Goal: Task Accomplishment & Management: Manage account settings

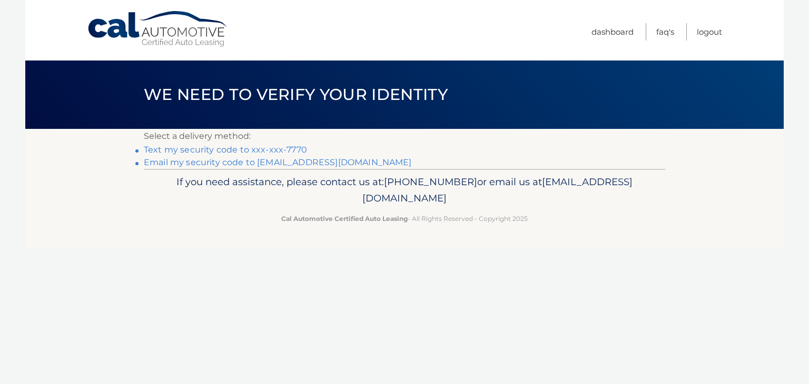
click at [260, 146] on link "Text my security code to xxx-xxx-7770" at bounding box center [225, 150] width 163 height 10
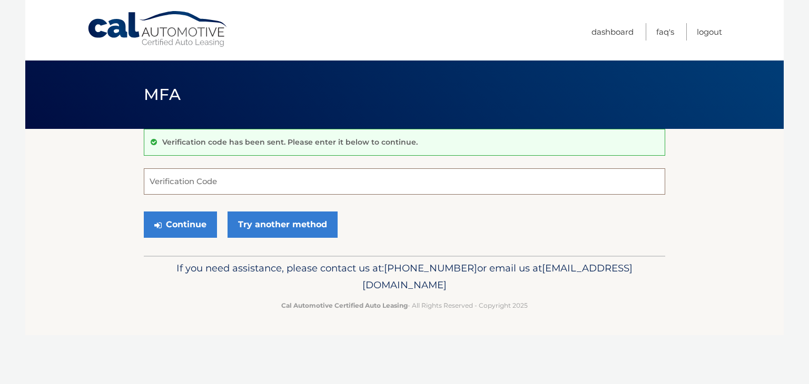
click at [280, 185] on input "Verification Code" at bounding box center [404, 182] width 521 height 26
type input "625891"
click at [172, 229] on button "Continue" at bounding box center [180, 225] width 73 height 26
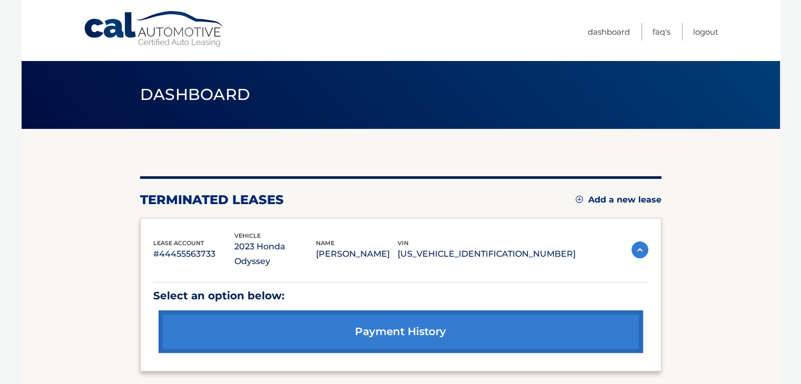
click at [603, 193] on div "terminated leases Add a new lease" at bounding box center [400, 200] width 521 height 16
click at [600, 198] on link "Add a new lease" at bounding box center [619, 200] width 86 height 11
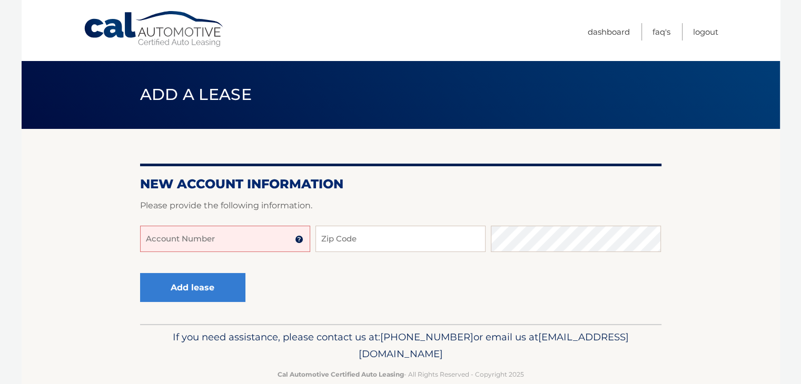
click at [233, 246] on input "Account Number" at bounding box center [225, 239] width 170 height 26
click at [233, 246] on input "4445597158080" at bounding box center [225, 239] width 170 height 26
type input "44455971580"
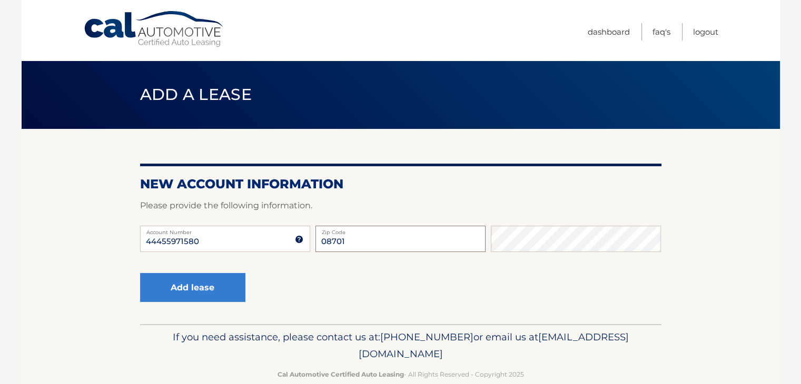
type input "08701"
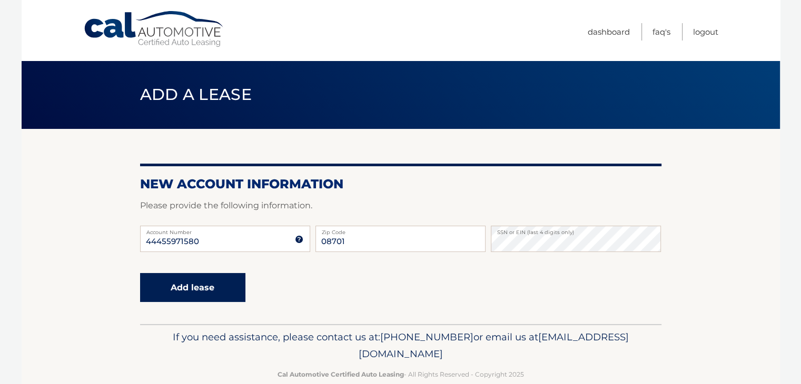
click at [208, 296] on button "Add lease" at bounding box center [192, 287] width 105 height 29
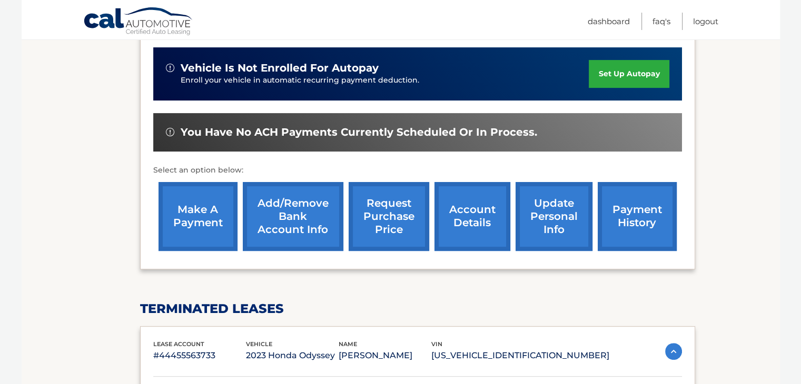
scroll to position [295, 0]
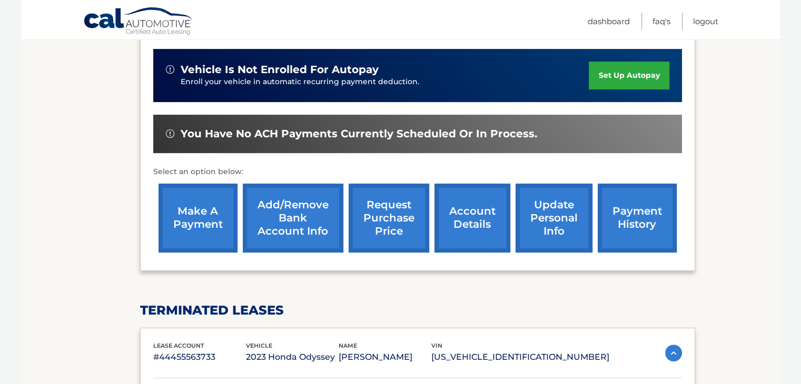
click at [463, 211] on link "account details" at bounding box center [473, 218] width 76 height 69
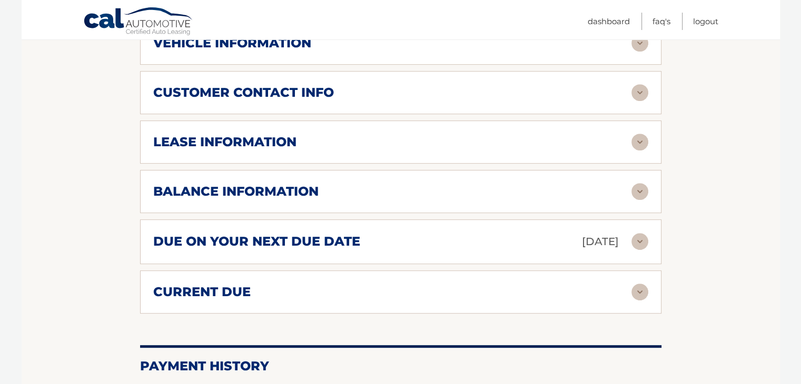
scroll to position [548, 0]
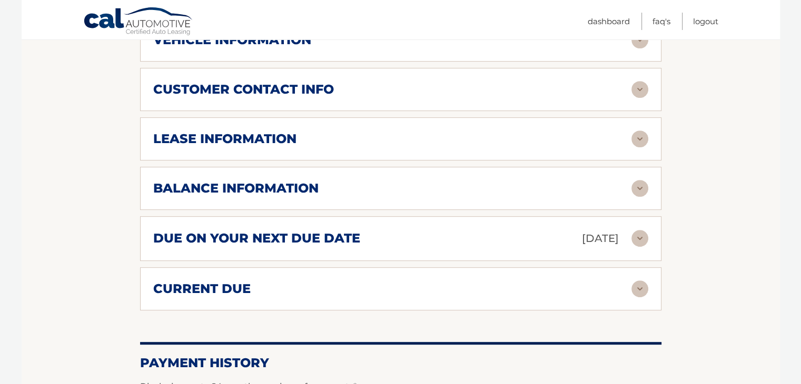
click at [637, 230] on img at bounding box center [640, 238] width 17 height 17
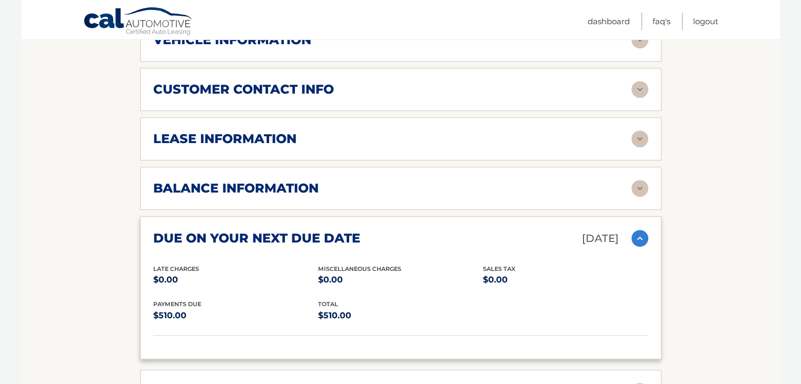
click at [637, 230] on img at bounding box center [640, 238] width 17 height 17
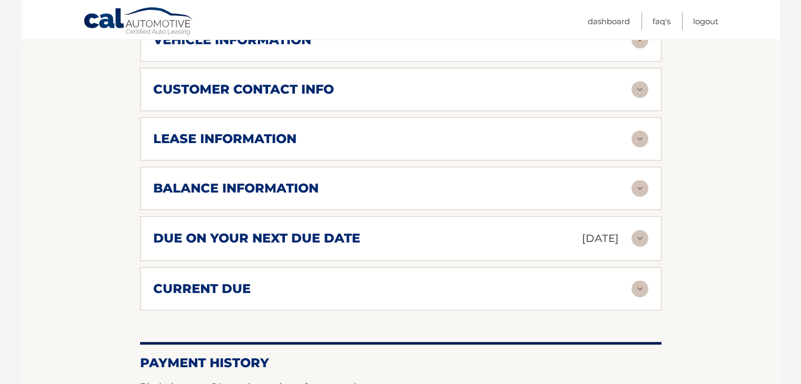
click at [636, 281] on img at bounding box center [640, 289] width 17 height 17
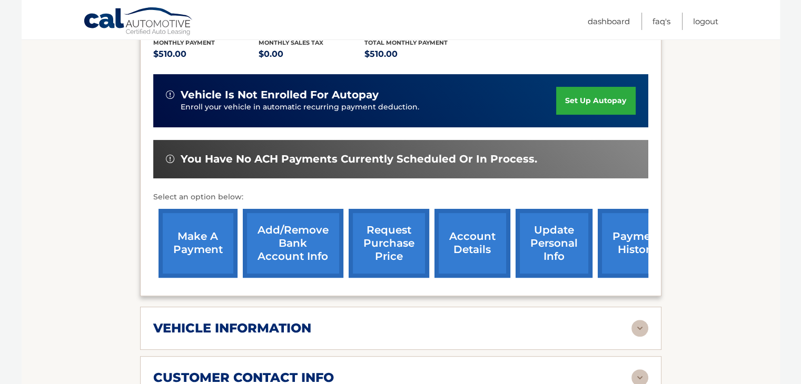
scroll to position [253, 0]
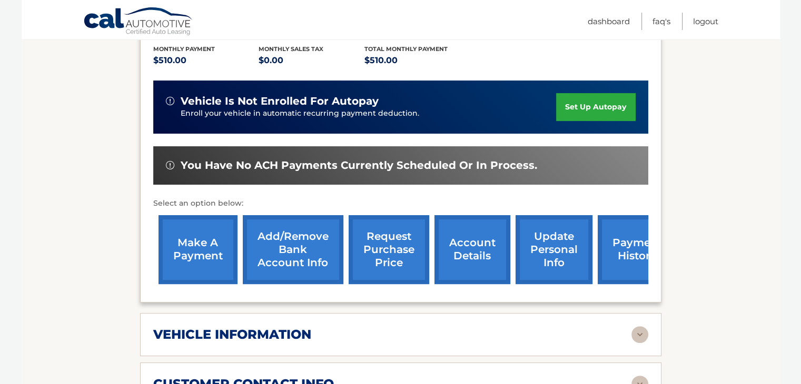
click at [199, 226] on link "make a payment" at bounding box center [198, 249] width 79 height 69
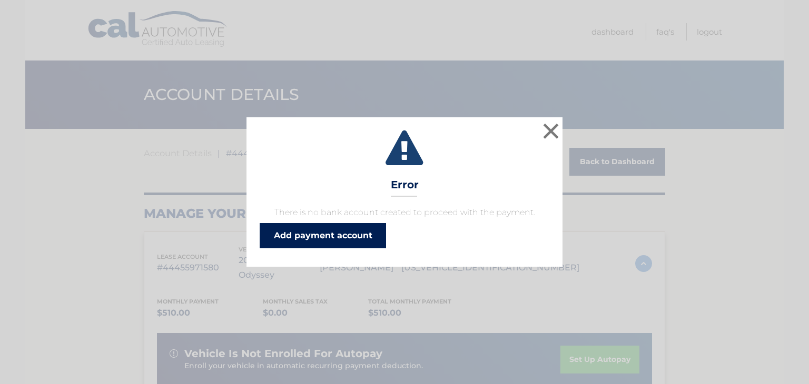
click at [329, 238] on link "Add payment account" at bounding box center [323, 235] width 126 height 25
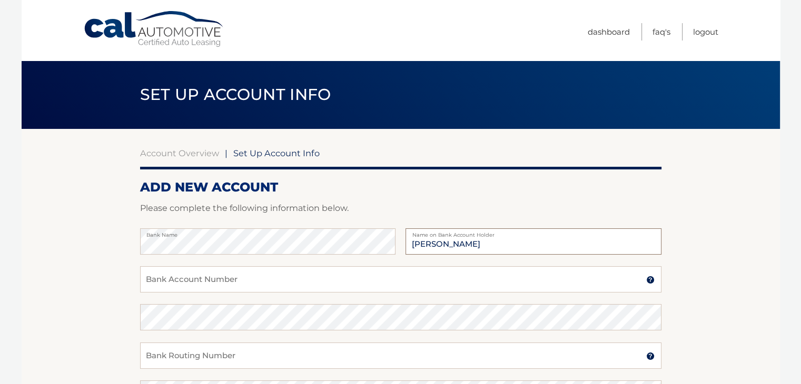
type input "Boruch Twerski"
click at [292, 286] on input "Bank Account Number" at bounding box center [400, 280] width 521 height 26
type input "1504485931"
click at [305, 354] on input "Bank Routing Number" at bounding box center [400, 356] width 521 height 26
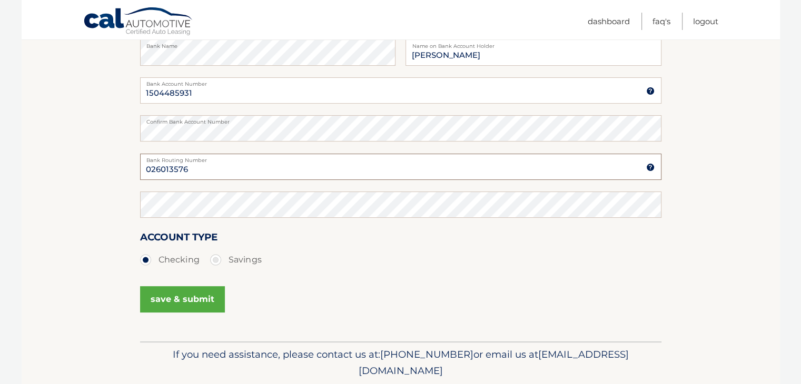
scroll to position [190, 0]
type input "026013576"
click at [177, 293] on button "save & submit" at bounding box center [182, 299] width 85 height 26
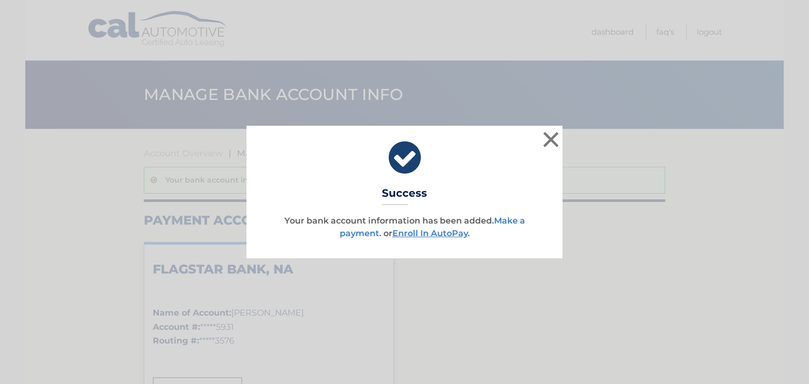
click at [510, 216] on link "Make a payment" at bounding box center [432, 227] width 185 height 23
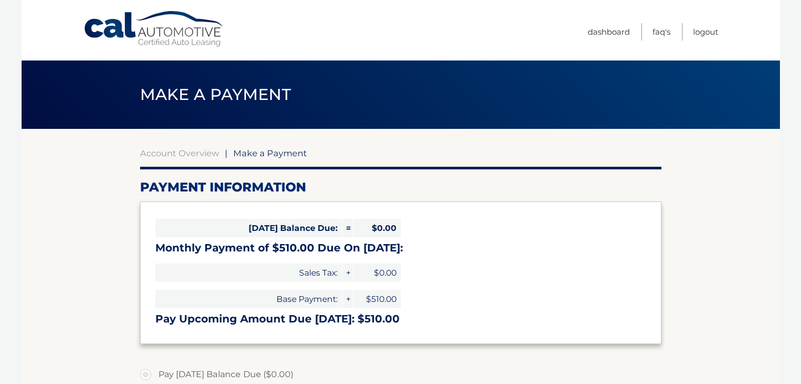
select select "NzQxNGYxMDItOWExOS00NDVjLTliOGItNzI1MmUyY2UyZmVl"
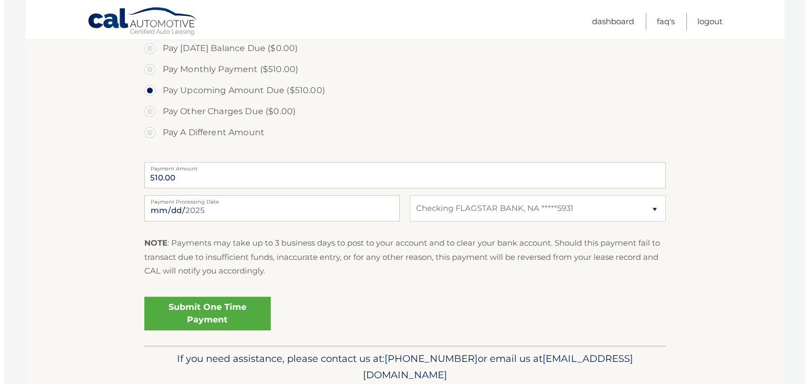
scroll to position [337, 0]
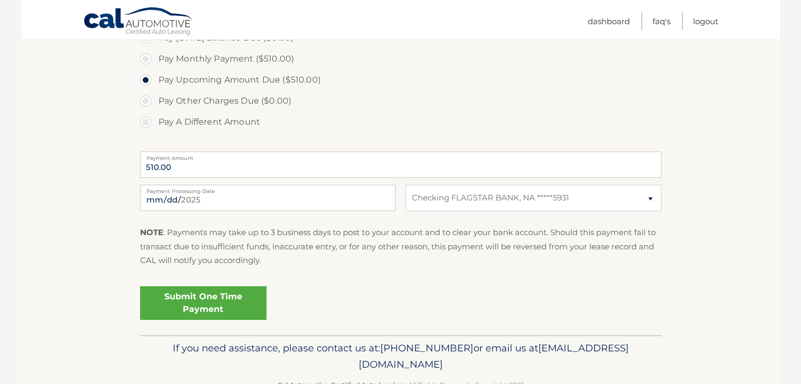
click at [207, 297] on link "Submit One Time Payment" at bounding box center [203, 304] width 126 height 34
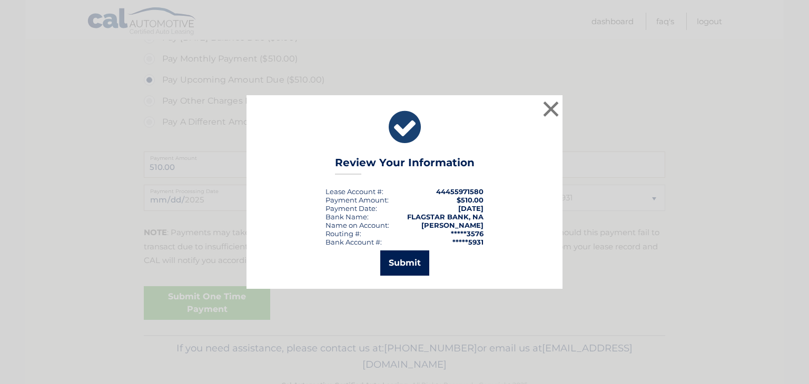
click at [407, 262] on button "Submit" at bounding box center [404, 263] width 49 height 25
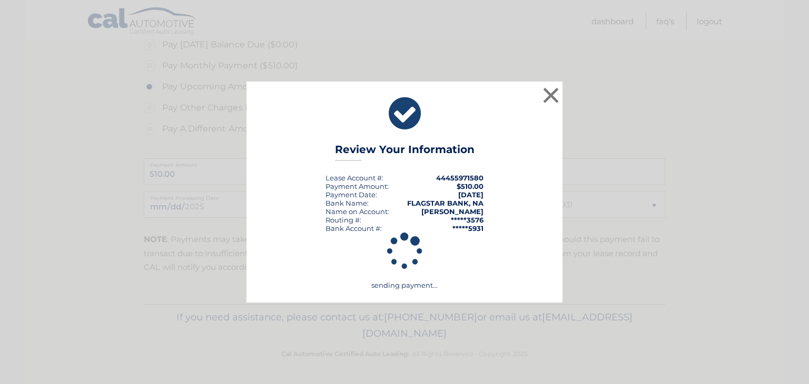
scroll to position [330, 0]
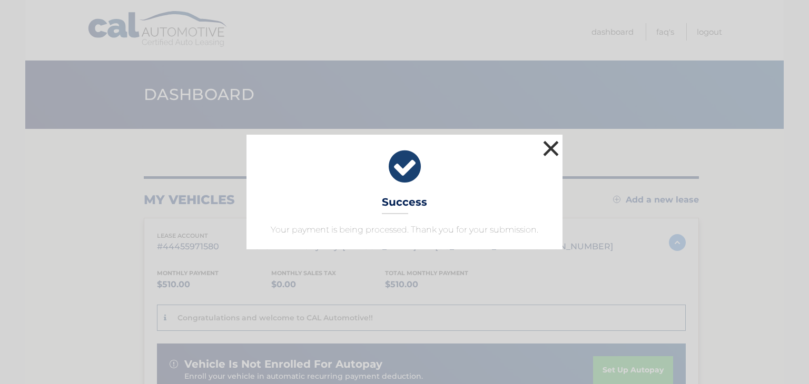
click at [547, 144] on button "×" at bounding box center [550, 148] width 21 height 21
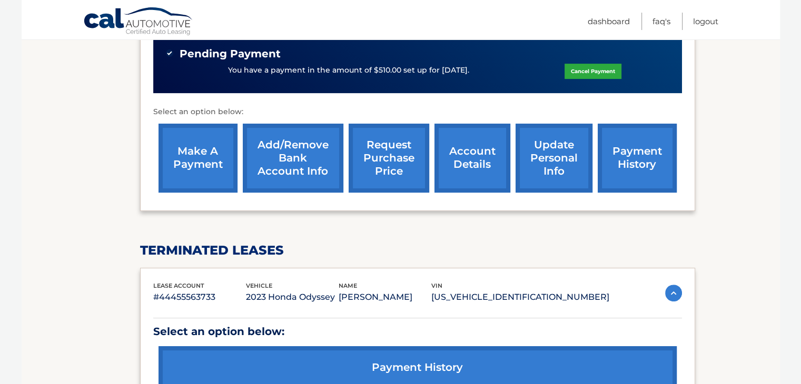
scroll to position [379, 0]
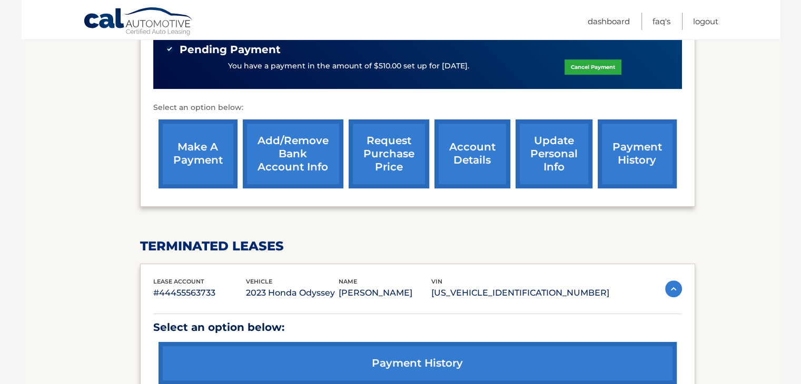
click at [554, 150] on link "update personal info" at bounding box center [554, 154] width 77 height 69
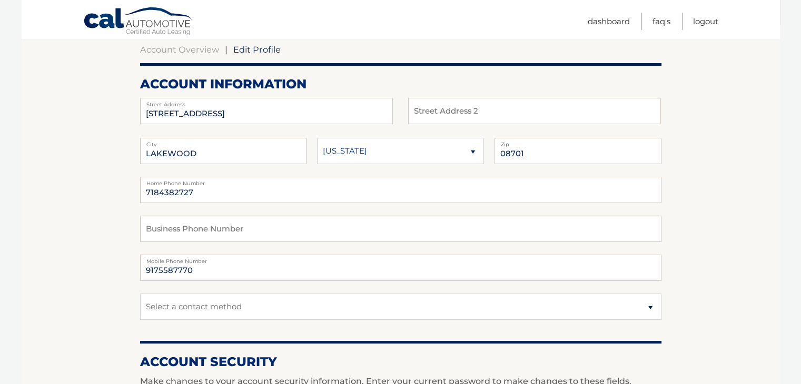
scroll to position [105, 0]
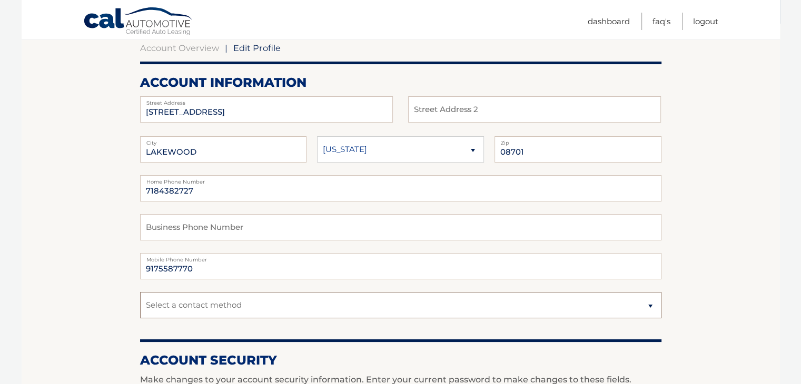
click at [651, 303] on select "Select a contact method Mobile Home" at bounding box center [400, 305] width 521 height 26
select select "1"
click at [140, 292] on select "Select a contact method Mobile Home" at bounding box center [400, 305] width 521 height 26
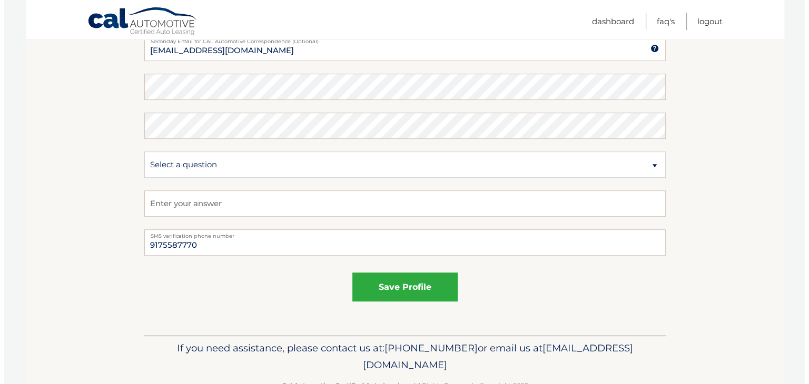
scroll to position [561, 0]
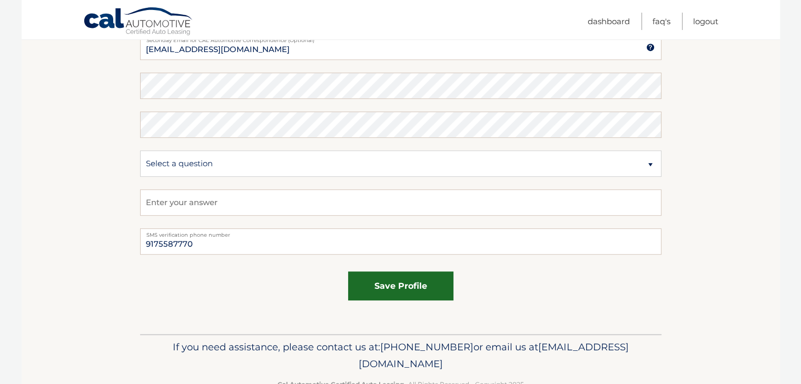
click at [399, 284] on button "save profile" at bounding box center [400, 286] width 105 height 29
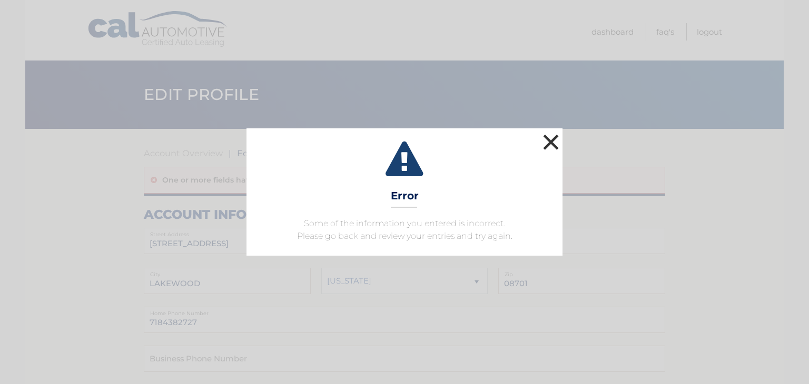
click at [552, 142] on button "×" at bounding box center [550, 142] width 21 height 21
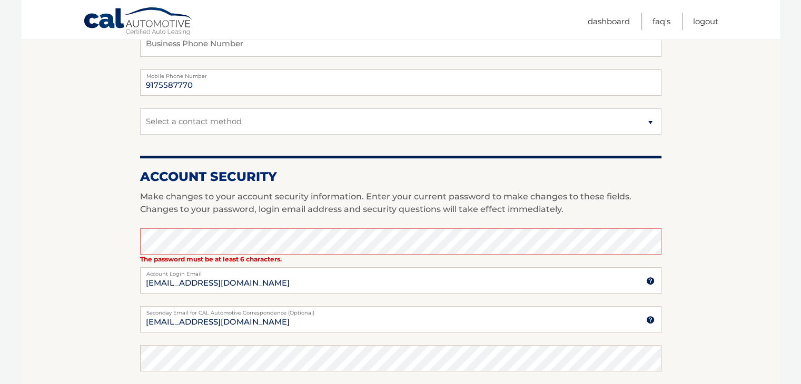
scroll to position [337, 0]
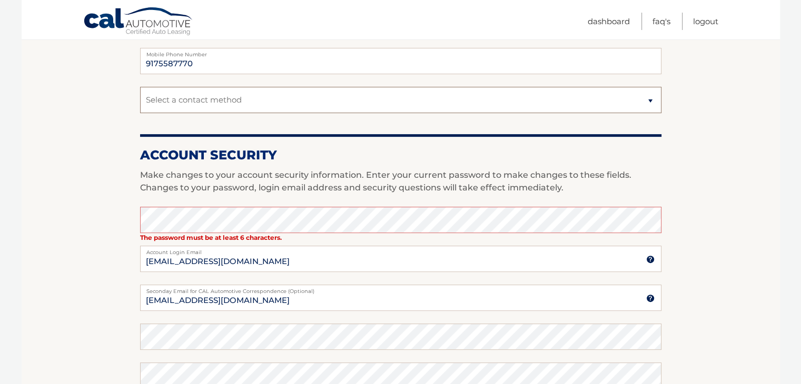
click at [552, 105] on select "Select a contact method Mobile Home" at bounding box center [400, 100] width 521 height 26
select select "1"
click at [140, 87] on select "Select a contact method Mobile Home" at bounding box center [400, 100] width 521 height 26
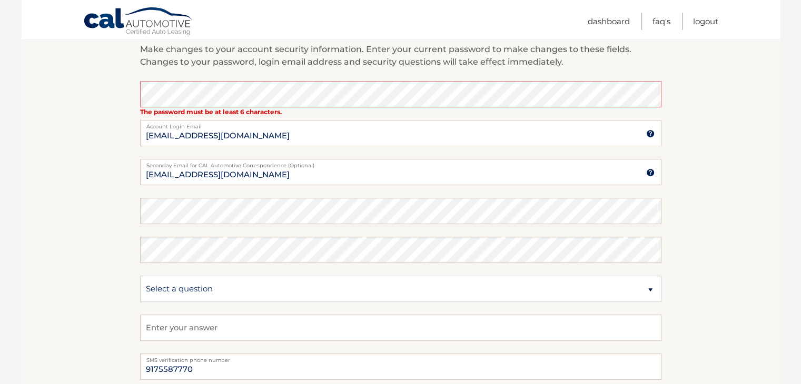
scroll to position [463, 0]
click at [584, 286] on select "Select a question What was the name of your elementary school? What is your mot…" at bounding box center [400, 288] width 521 height 26
select select "2"
click at [140, 275] on select "Select a question What was the name of your elementary school? What is your mot…" at bounding box center [400, 288] width 521 height 26
click at [395, 329] on input "text" at bounding box center [400, 327] width 521 height 26
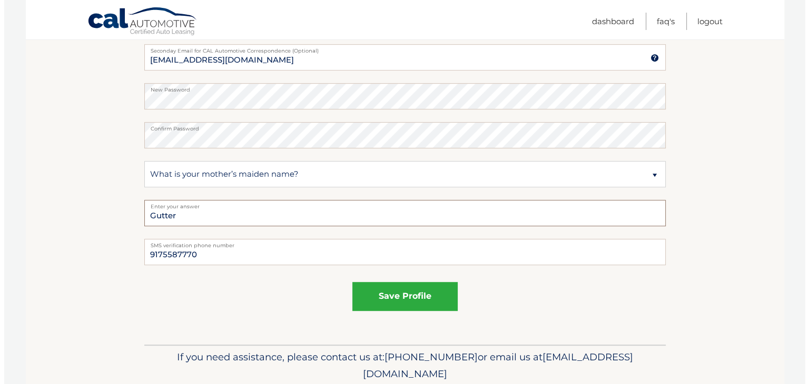
scroll to position [590, 0]
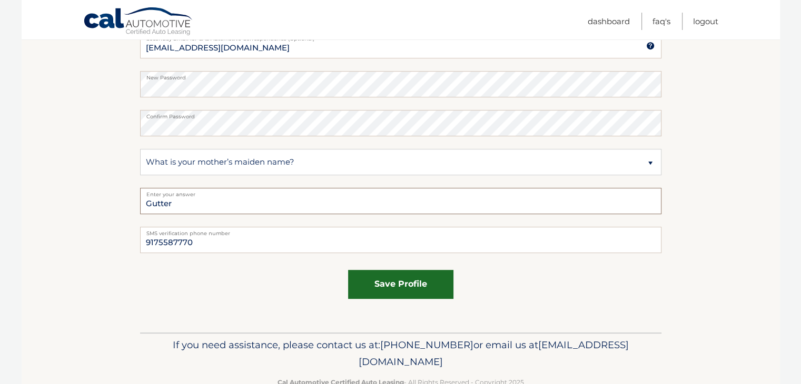
type input "Gutter"
click at [411, 284] on button "save profile" at bounding box center [400, 284] width 105 height 29
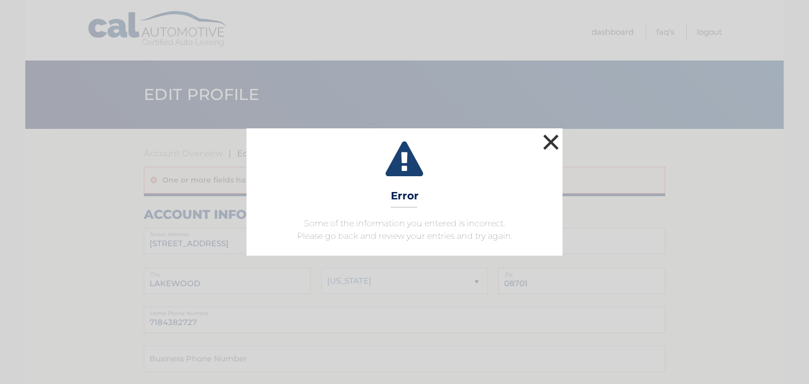
click at [548, 146] on button "×" at bounding box center [550, 142] width 21 height 21
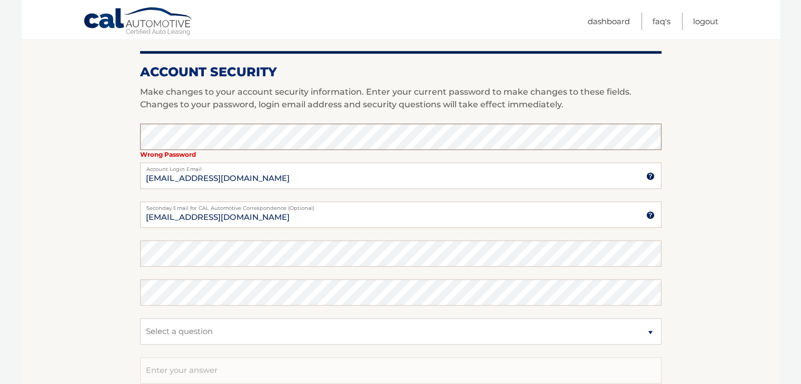
scroll to position [421, 0]
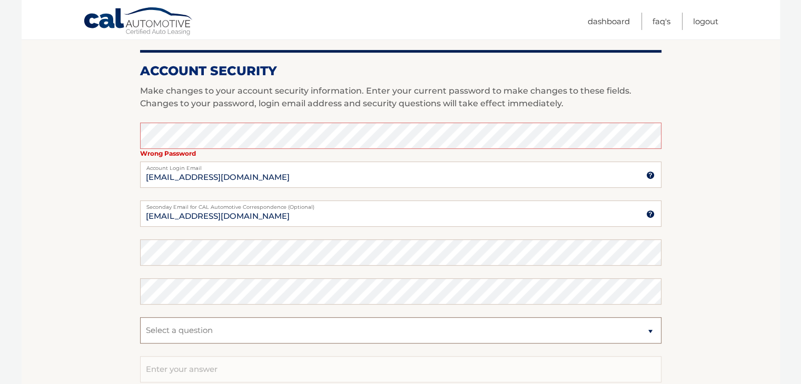
click at [603, 331] on select "Select a question What was the name of your elementary school? What is your mot…" at bounding box center [400, 331] width 521 height 26
select select "2"
click at [140, 318] on select "Select a question What was the name of your elementary school? What is your mot…" at bounding box center [400, 331] width 521 height 26
click at [613, 374] on input "text" at bounding box center [400, 370] width 521 height 26
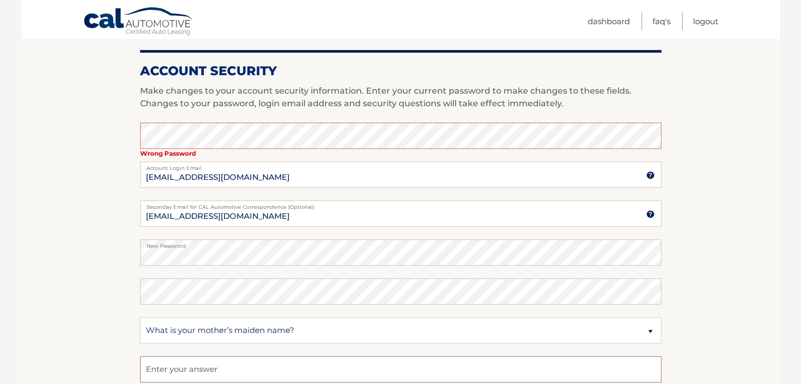
type input "Gutter"
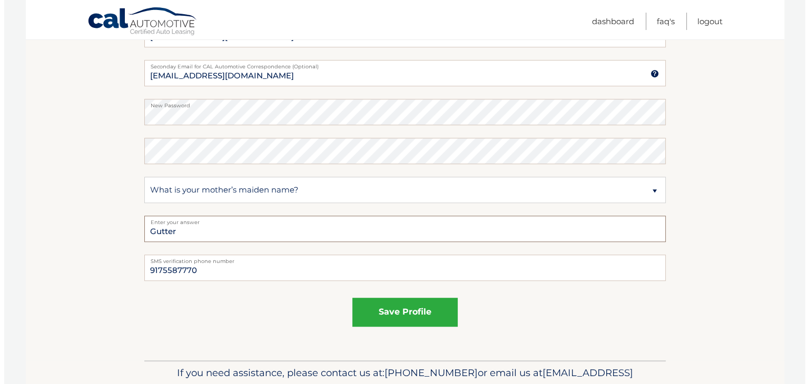
scroll to position [569, 0]
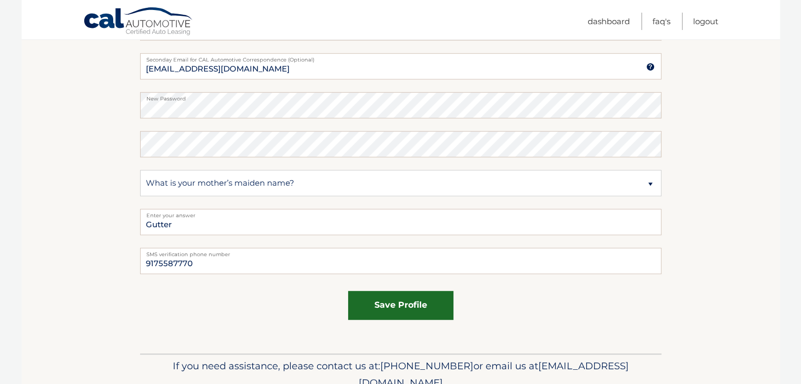
click at [436, 304] on button "save profile" at bounding box center [400, 305] width 105 height 29
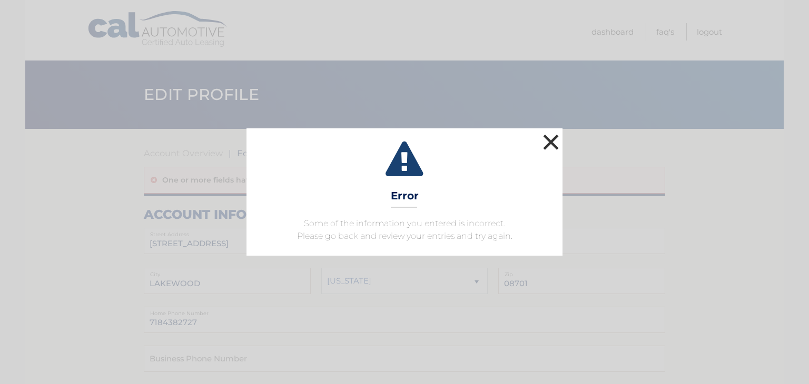
click at [547, 143] on button "×" at bounding box center [550, 142] width 21 height 21
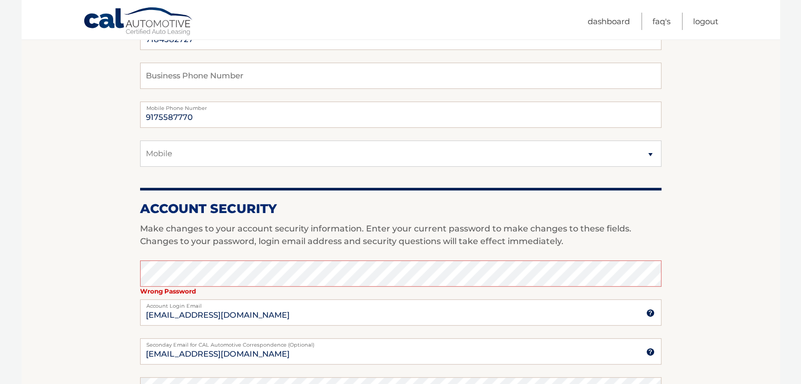
scroll to position [295, 0]
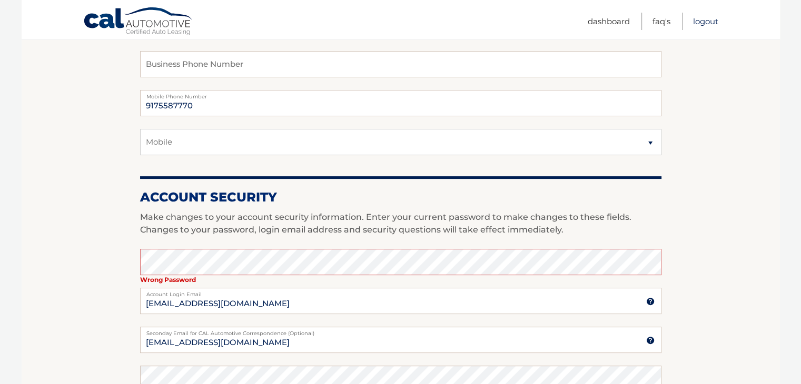
click at [707, 23] on link "Logout" at bounding box center [705, 21] width 25 height 17
